Goal: Task Accomplishment & Management: Manage account settings

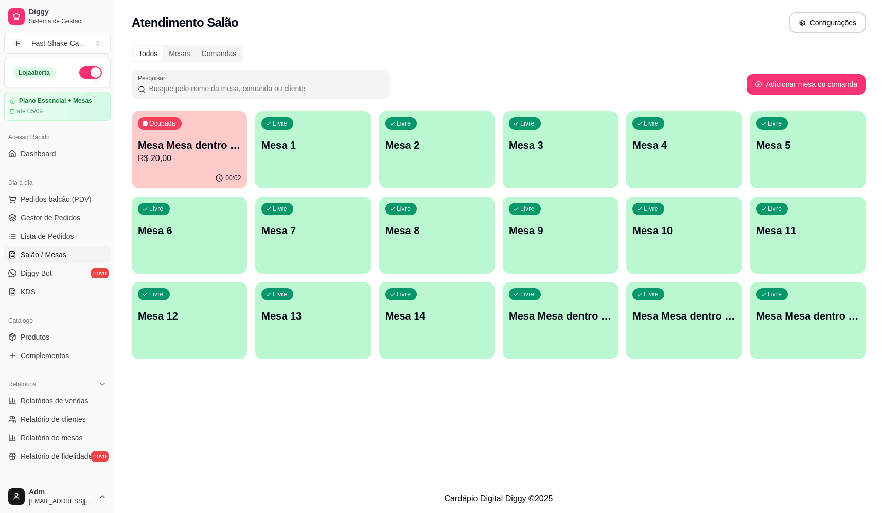
click at [198, 161] on p "R$ 20,00" at bounding box center [189, 158] width 103 height 12
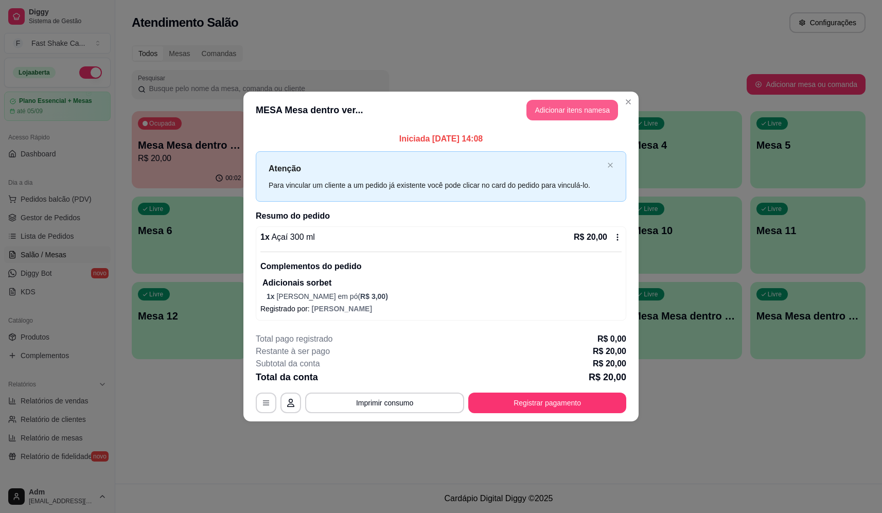
click at [566, 117] on button "Adicionar itens na mesa" at bounding box center [572, 110] width 92 height 21
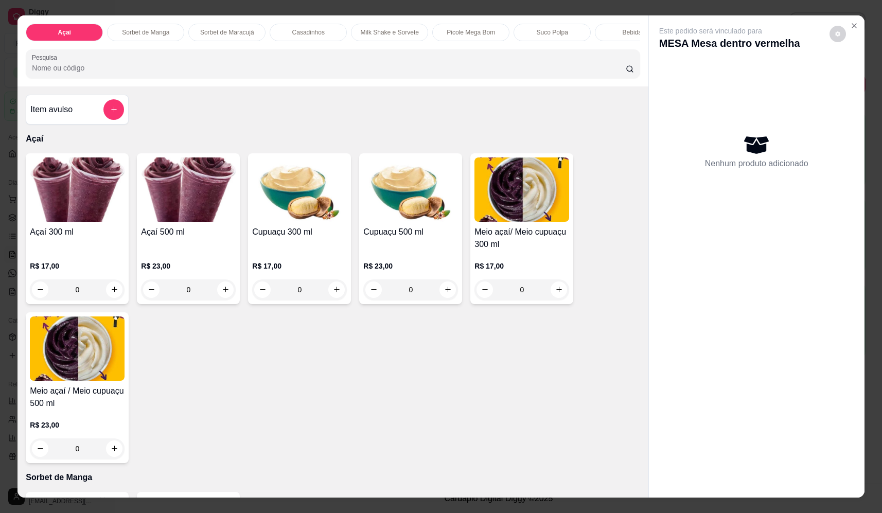
click at [110, 113] on icon "add-separate-item" at bounding box center [114, 109] width 8 height 8
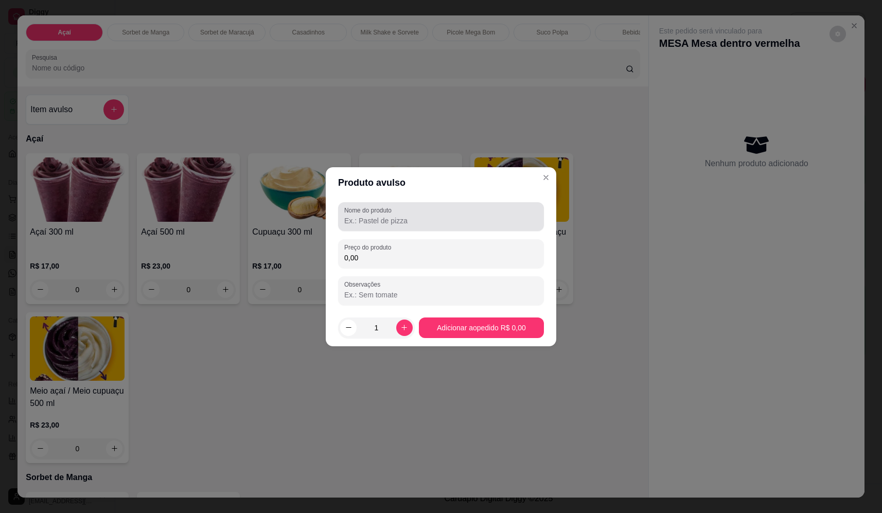
click at [450, 209] on div at bounding box center [440, 216] width 193 height 21
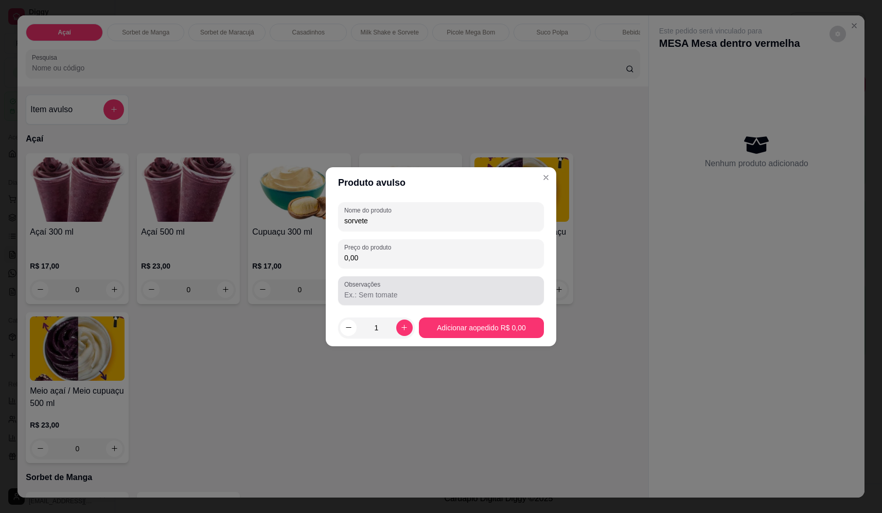
type input "sorvete"
click at [403, 268] on div "Preço do produto 0,00" at bounding box center [441, 253] width 206 height 29
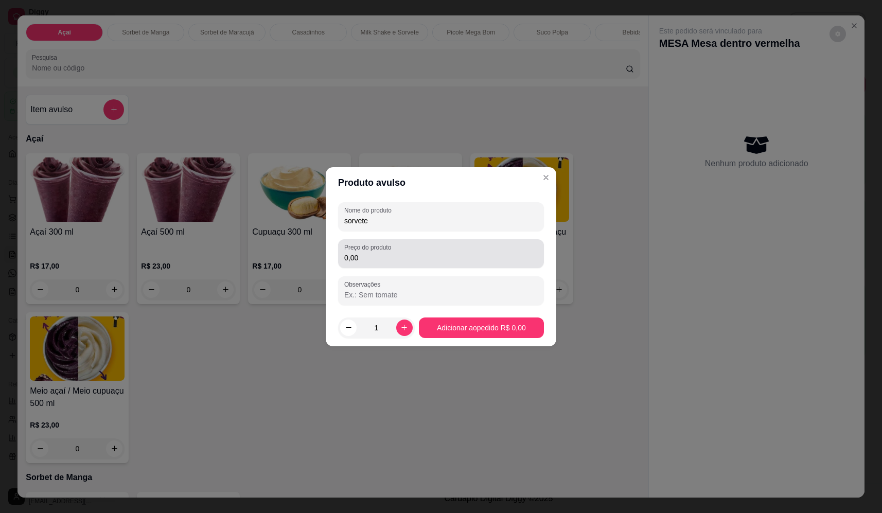
click at [457, 261] on input "0,00" at bounding box center [440, 258] width 193 height 10
type input "14,28"
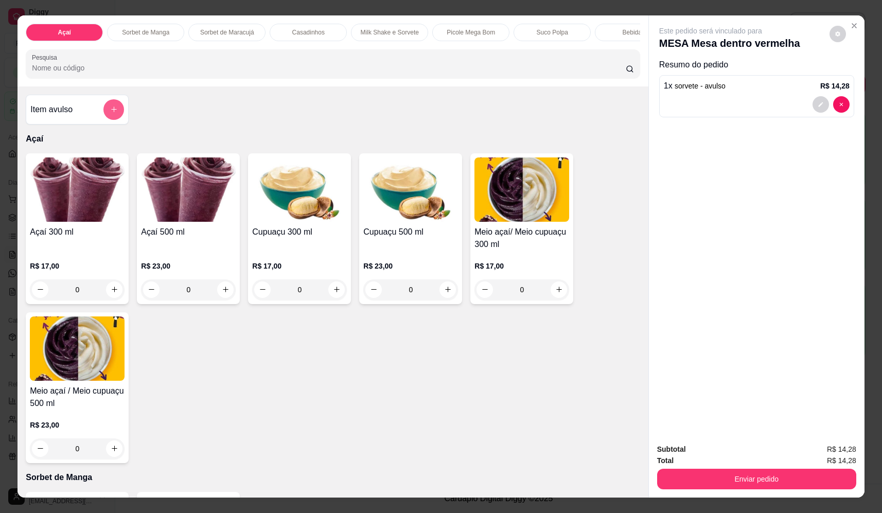
click at [103, 118] on button "add-separate-item" at bounding box center [113, 109] width 21 height 21
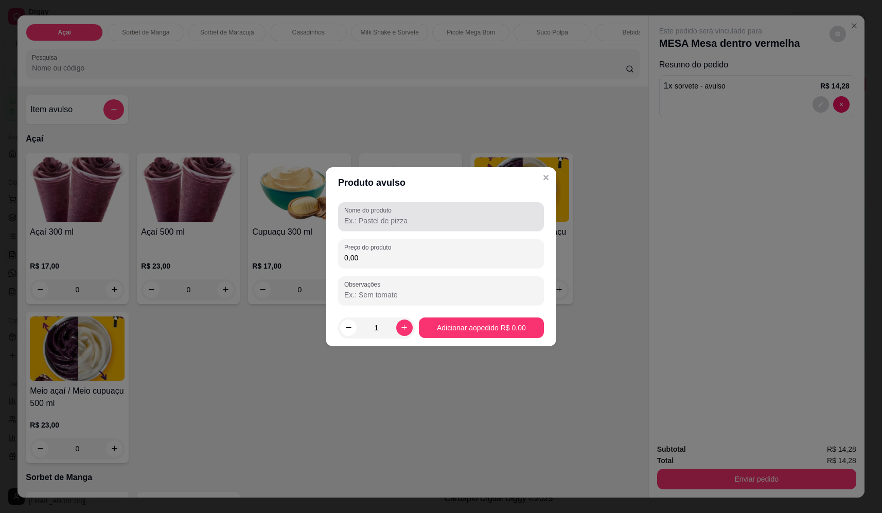
click at [404, 209] on div at bounding box center [440, 216] width 193 height 21
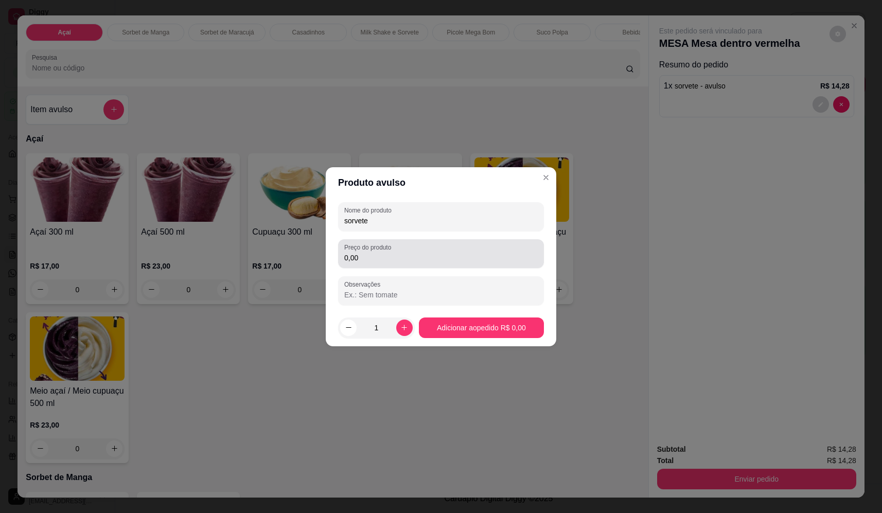
type input "sorvete"
click at [420, 255] on input "0,00" at bounding box center [440, 258] width 193 height 10
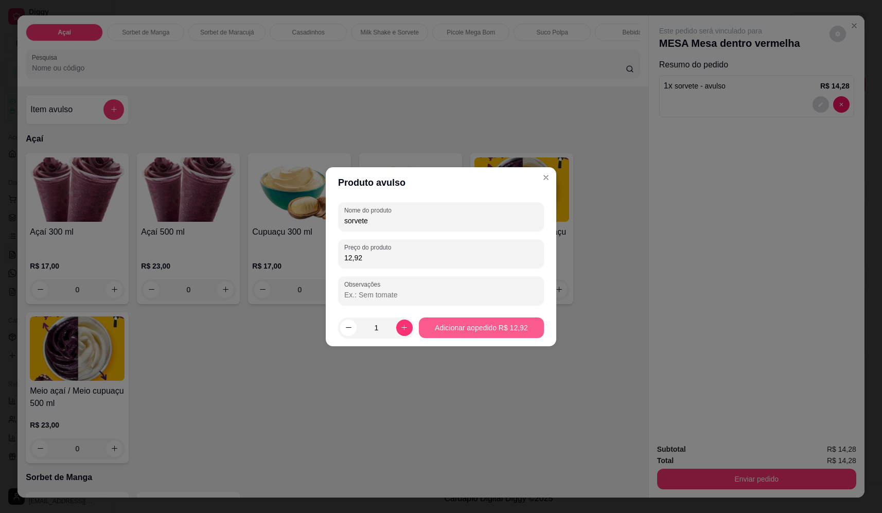
type input "12,92"
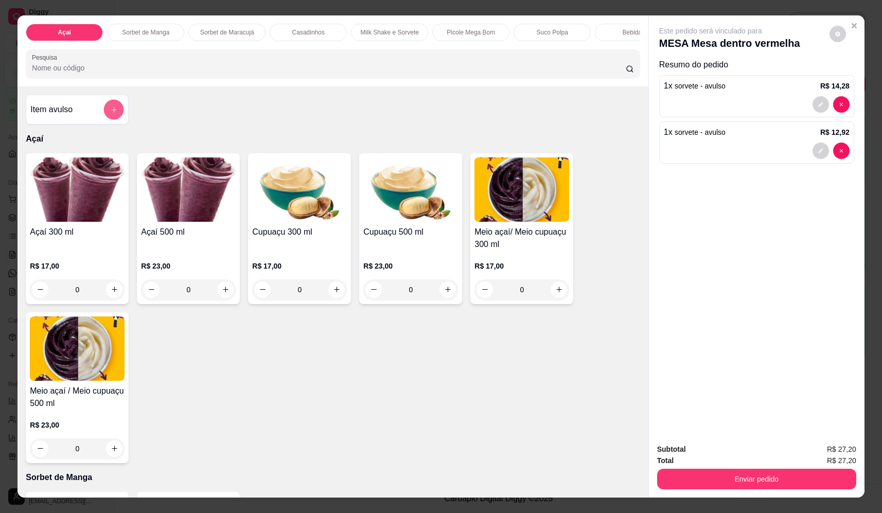
click at [105, 116] on button "add-separate-item" at bounding box center [114, 110] width 20 height 20
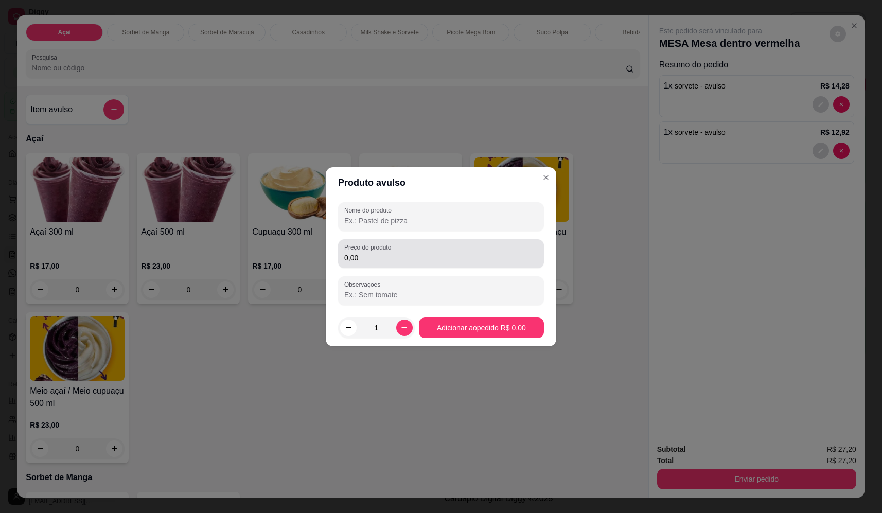
click at [410, 251] on div "0,00" at bounding box center [440, 253] width 193 height 21
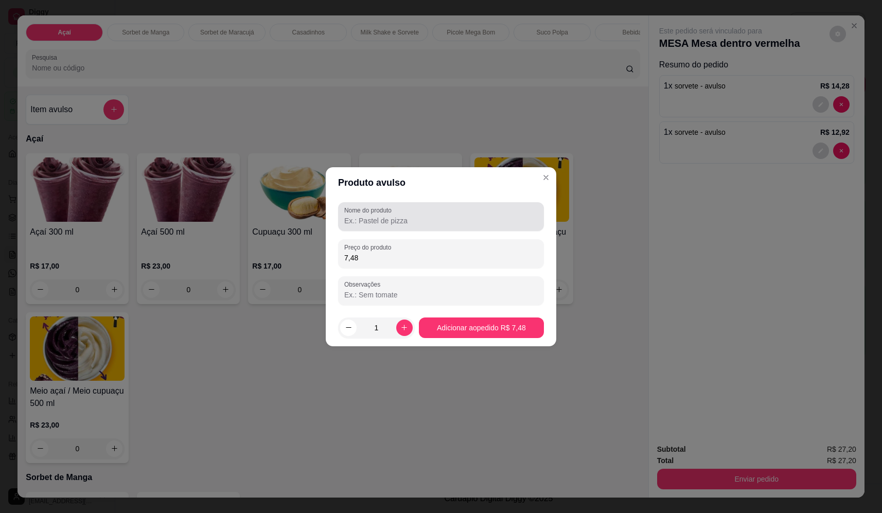
type input "7,48"
click at [484, 215] on div at bounding box center [440, 216] width 193 height 21
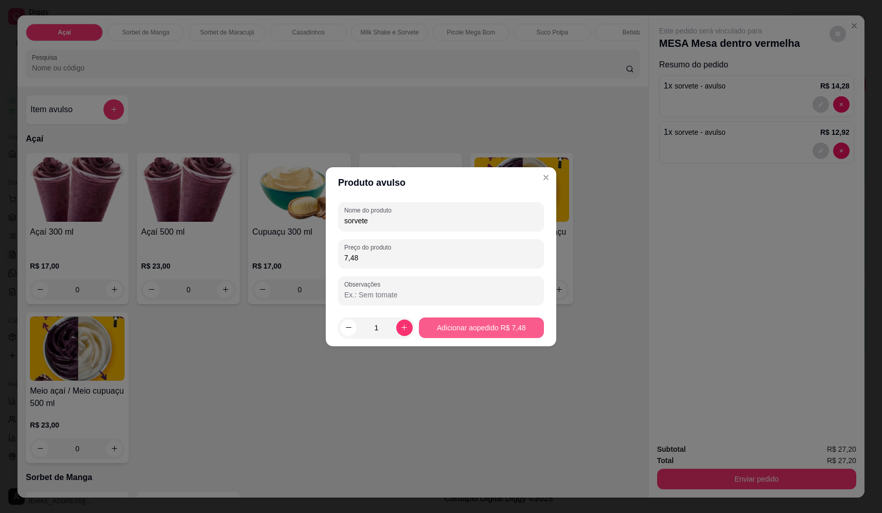
type input "sorvete"
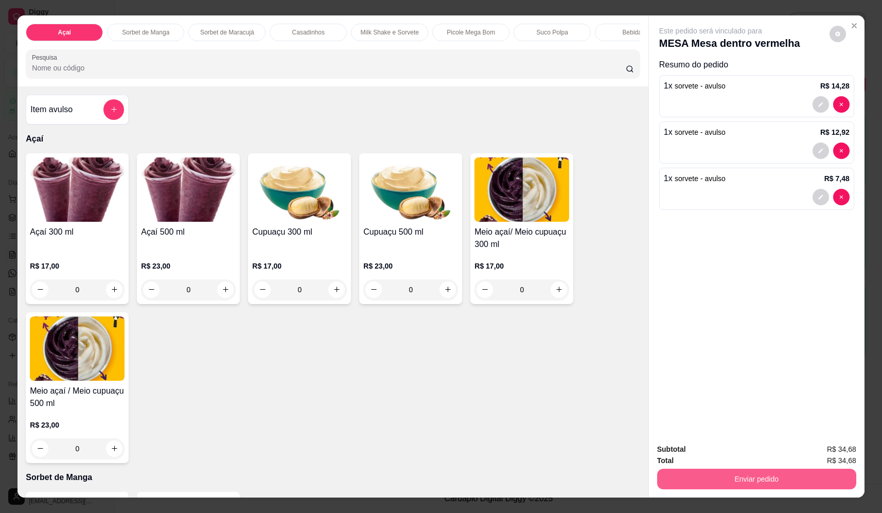
click at [746, 481] on button "Enviar pedido" at bounding box center [756, 479] width 199 height 21
click at [733, 454] on button "Não registrar e enviar pedido" at bounding box center [722, 453] width 104 height 19
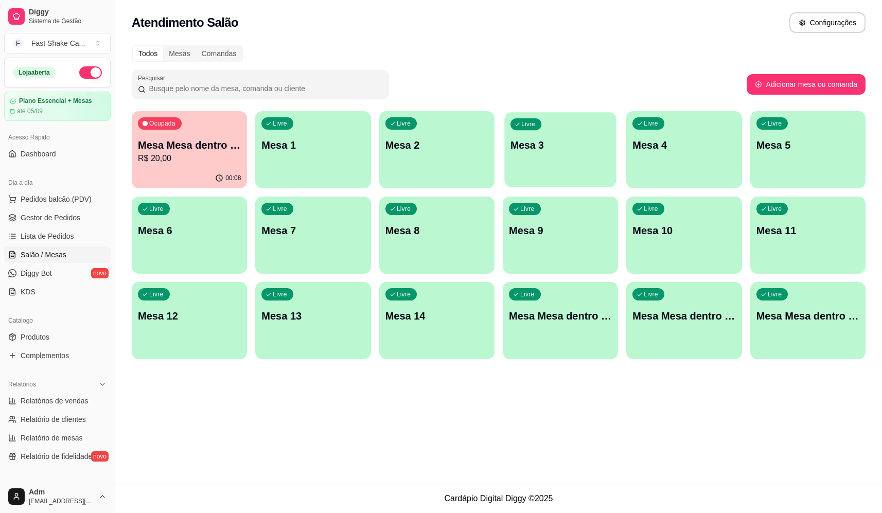
click at [557, 132] on div "Livre Mesa 3" at bounding box center [560, 143] width 112 height 63
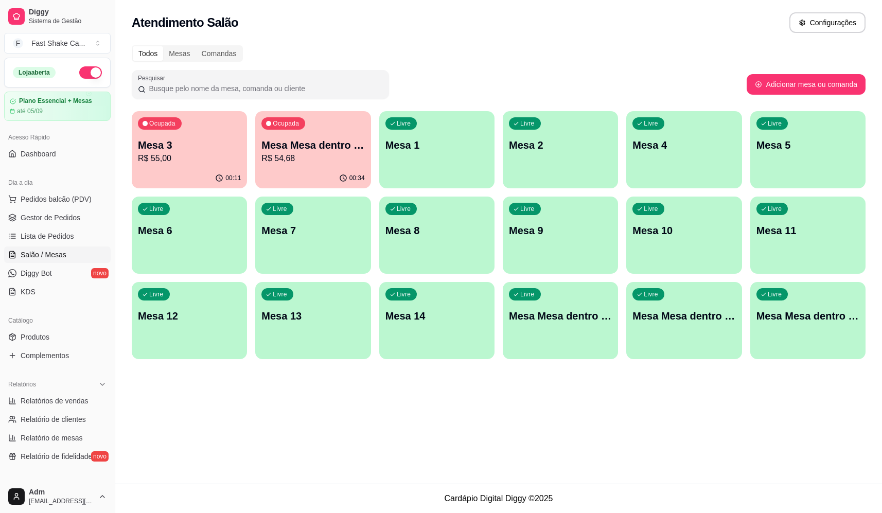
click at [396, 479] on div "Atendimento Salão Configurações Todos Mesas Comandas Pesquisar Adicionar mesa o…" at bounding box center [498, 242] width 767 height 484
click at [199, 152] on p "R$ 55,00" at bounding box center [189, 158] width 100 height 12
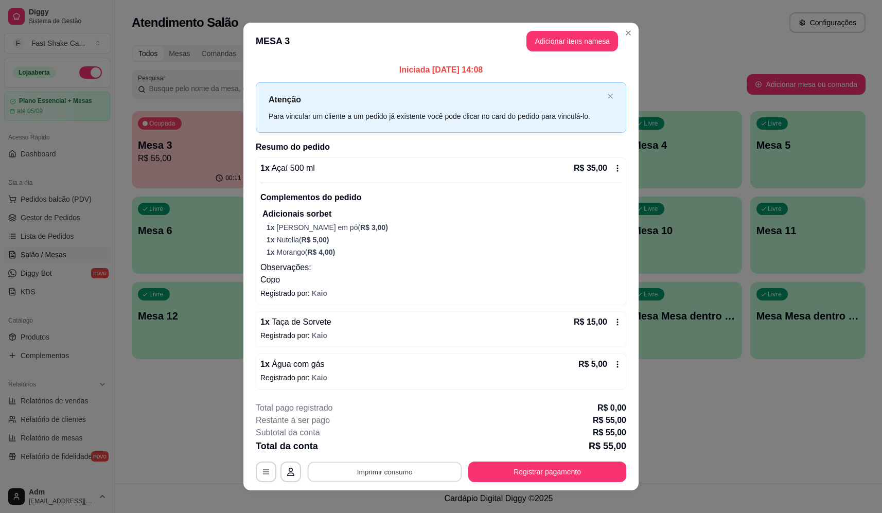
click at [398, 466] on button "Imprimir consumo" at bounding box center [385, 471] width 154 height 20
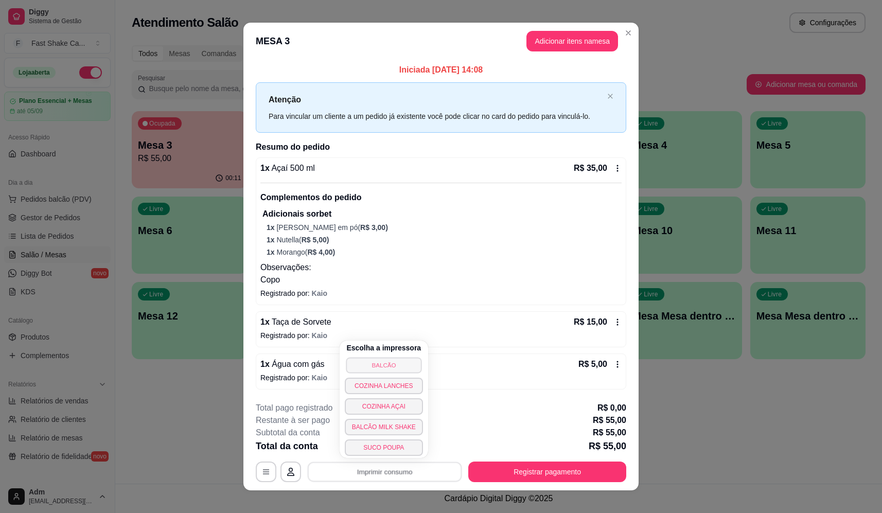
click at [399, 360] on button "BALCÃO" at bounding box center [384, 365] width 76 height 16
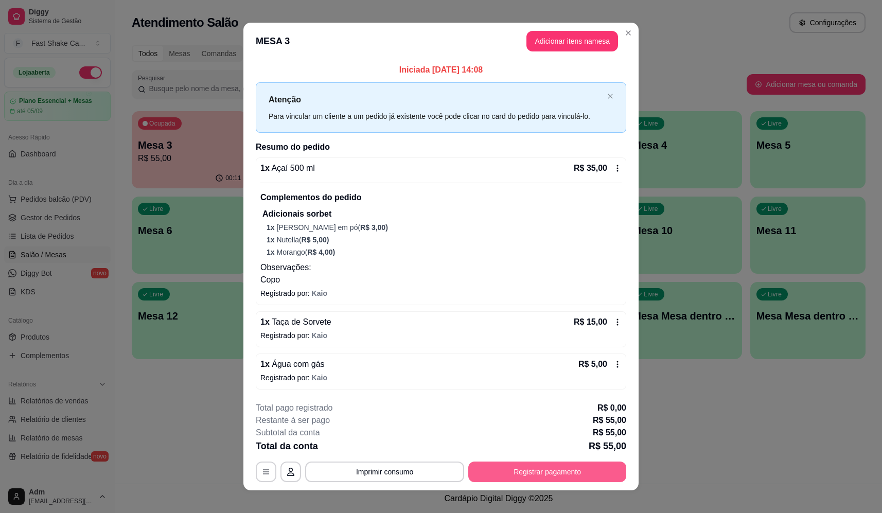
click at [523, 468] on button "Registrar pagamento" at bounding box center [547, 471] width 158 height 21
click at [506, 184] on div at bounding box center [511, 195] width 23 height 23
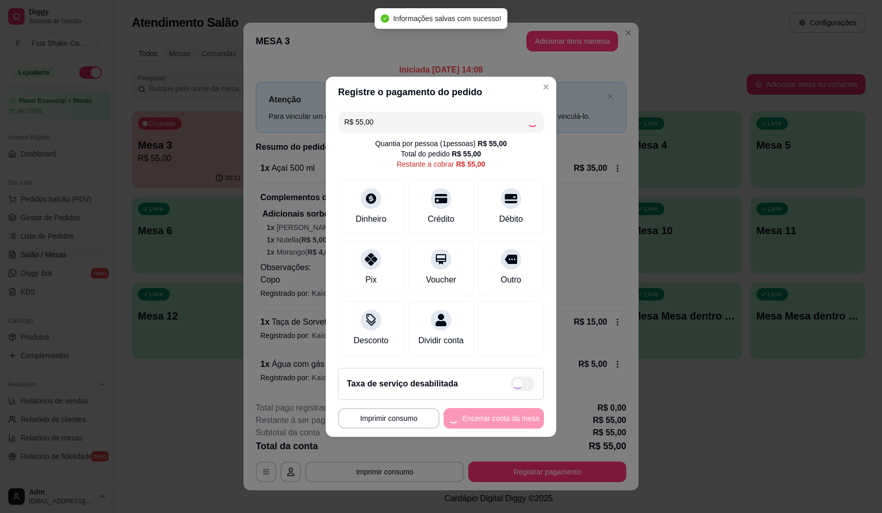
type input "R$ 0,00"
click at [488, 429] on footer "**********" at bounding box center [441, 398] width 230 height 77
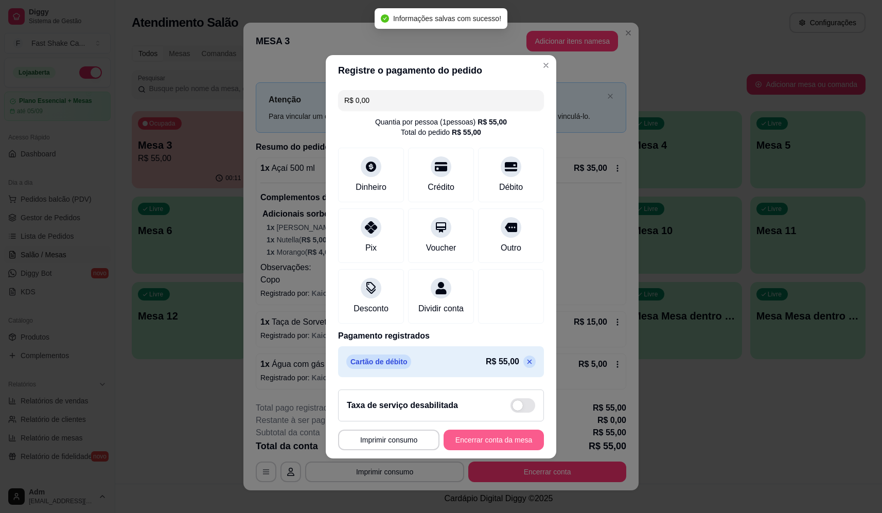
click at [495, 437] on button "Encerrar conta da mesa" at bounding box center [493, 440] width 100 height 21
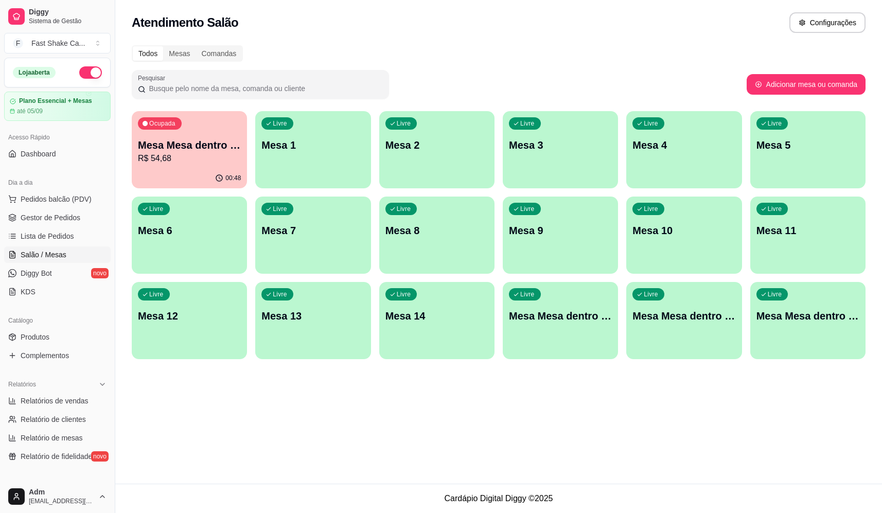
click at [173, 155] on p "R$ 54,68" at bounding box center [189, 158] width 103 height 12
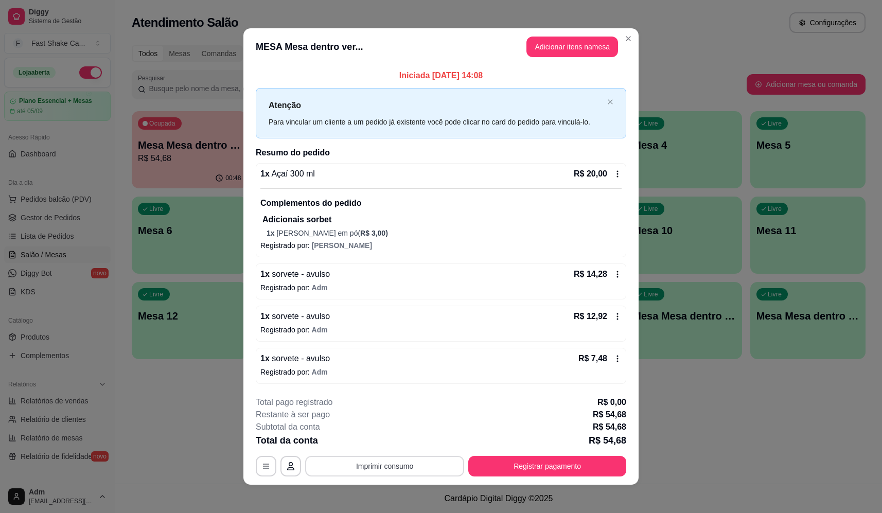
click at [442, 462] on button "Imprimir consumo" at bounding box center [384, 466] width 159 height 21
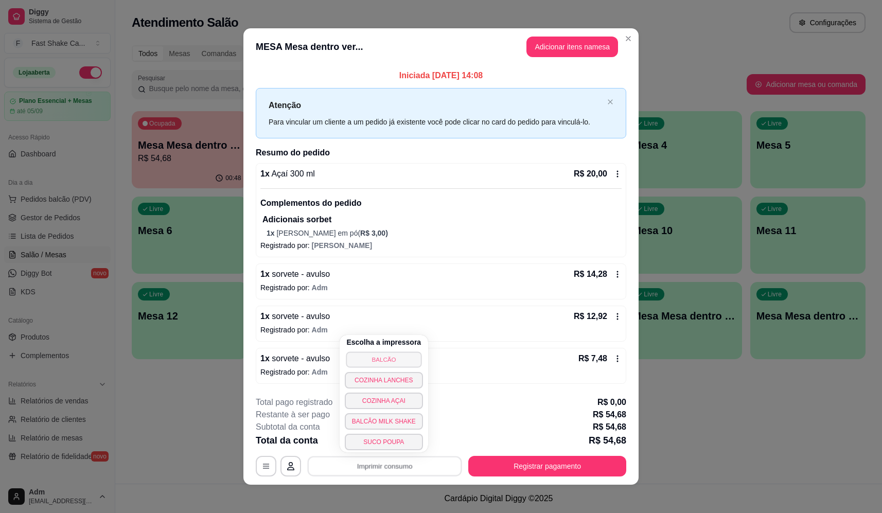
click at [413, 363] on button "BALCÃO" at bounding box center [384, 359] width 76 height 16
drag, startPoint x: 413, startPoint y: 363, endPoint x: 407, endPoint y: 349, distance: 15.2
click at [407, 349] on div "Escolha a impressora BALCÃO COZINHA LANCHES COZINHA AÇAI BALCÃO MILK SHAKE SUCO…" at bounding box center [384, 393] width 88 height 117
click at [400, 356] on button "BALCÃO" at bounding box center [384, 359] width 76 height 16
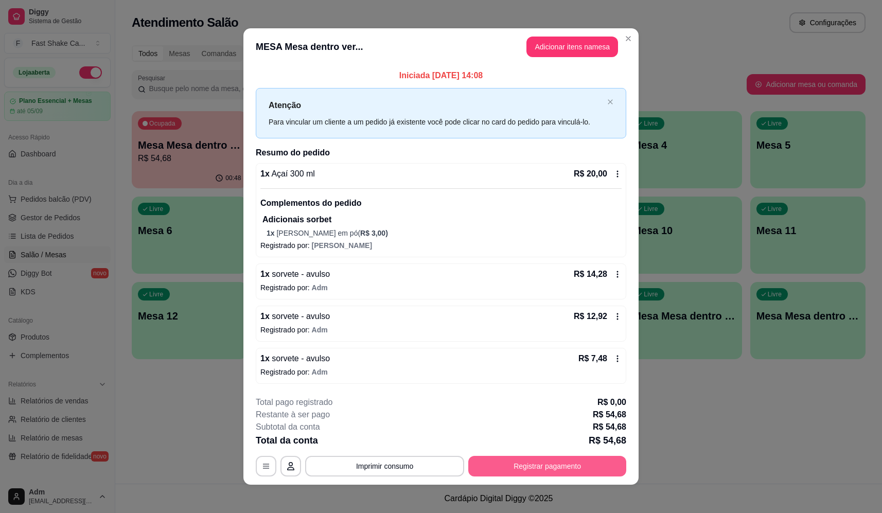
click at [560, 475] on button "Registrar pagamento" at bounding box center [547, 466] width 158 height 21
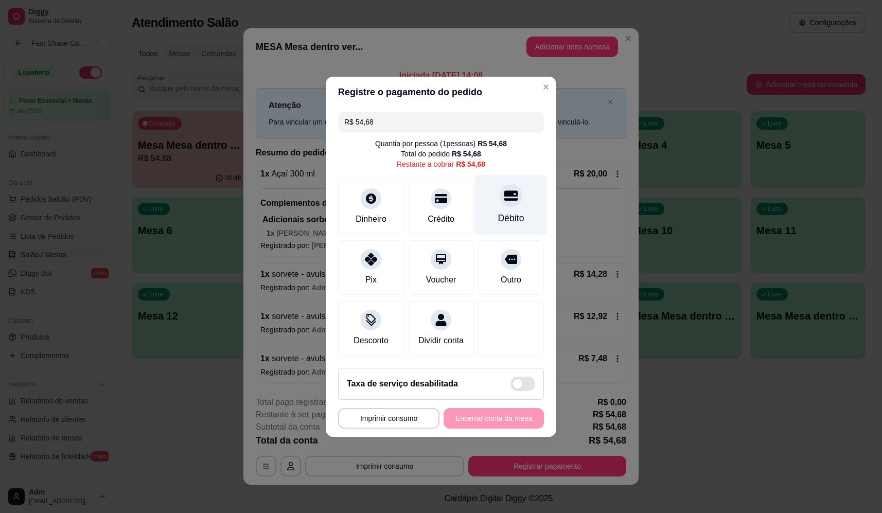
click at [514, 211] on div "Débito" at bounding box center [511, 217] width 26 height 13
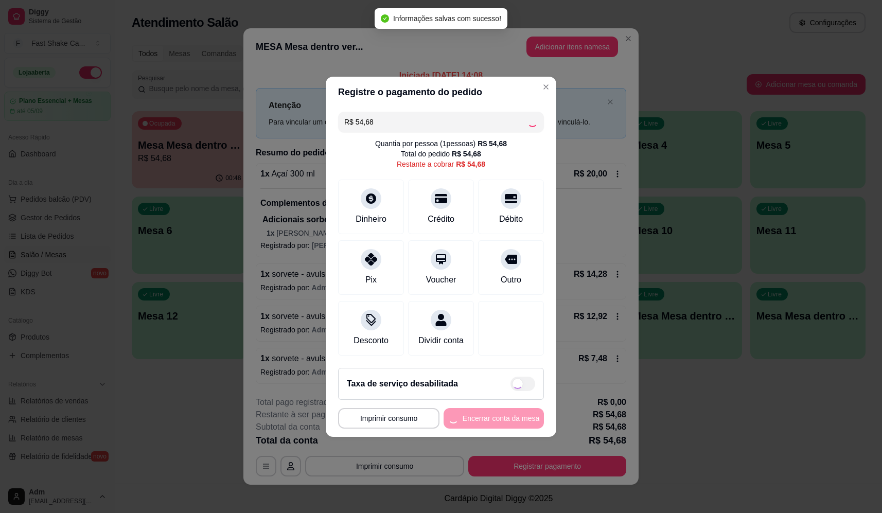
type input "R$ 0,00"
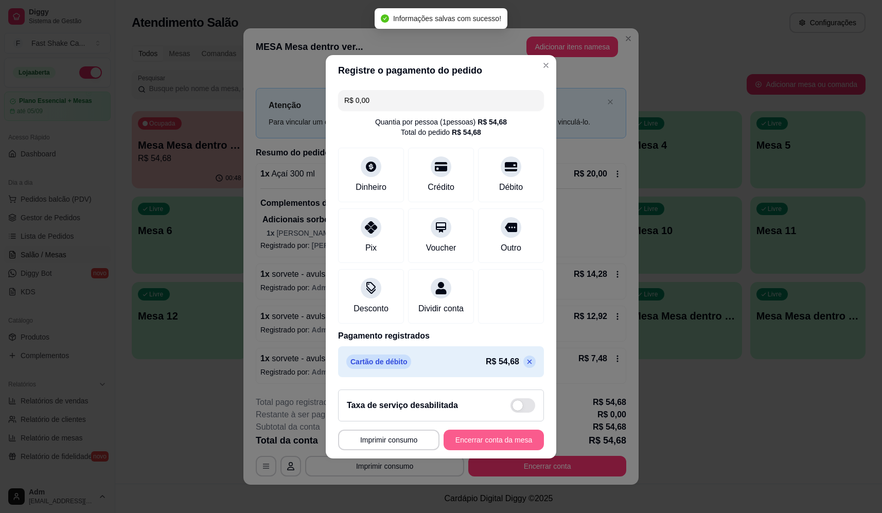
click at [496, 449] on button "Encerrar conta da mesa" at bounding box center [493, 440] width 100 height 21
